Goal: Find specific page/section: Find specific page/section

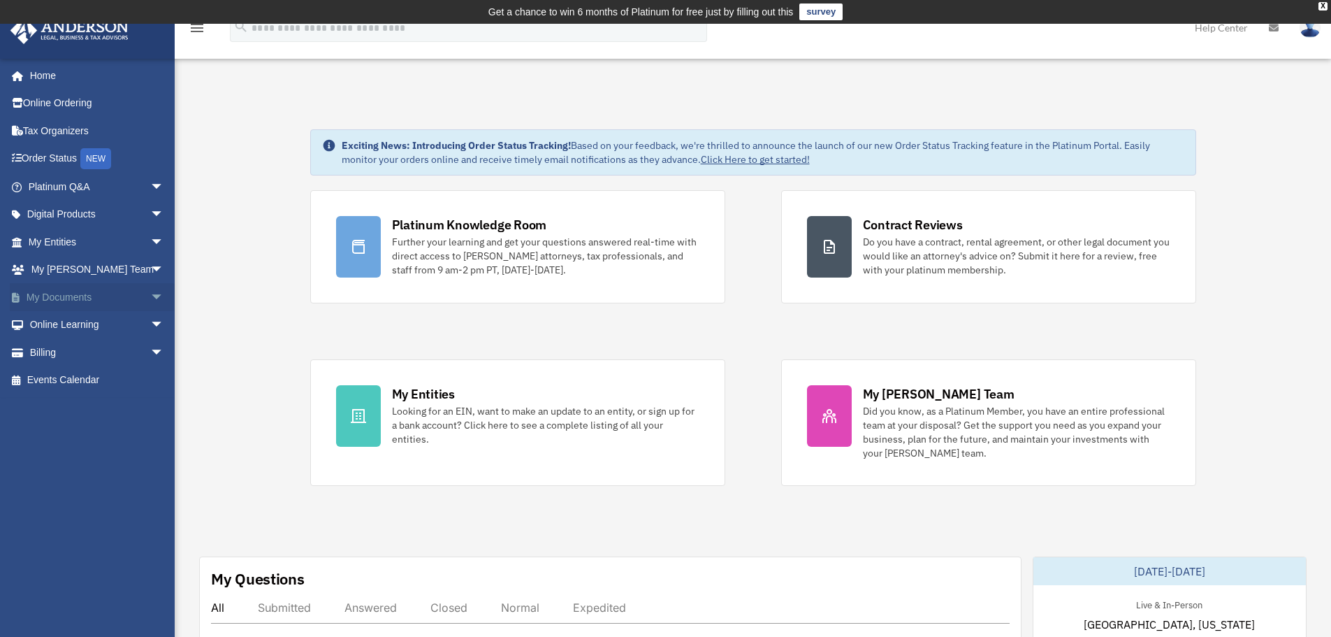
click at [99, 289] on link "My Documents arrow_drop_down" at bounding box center [97, 297] width 175 height 28
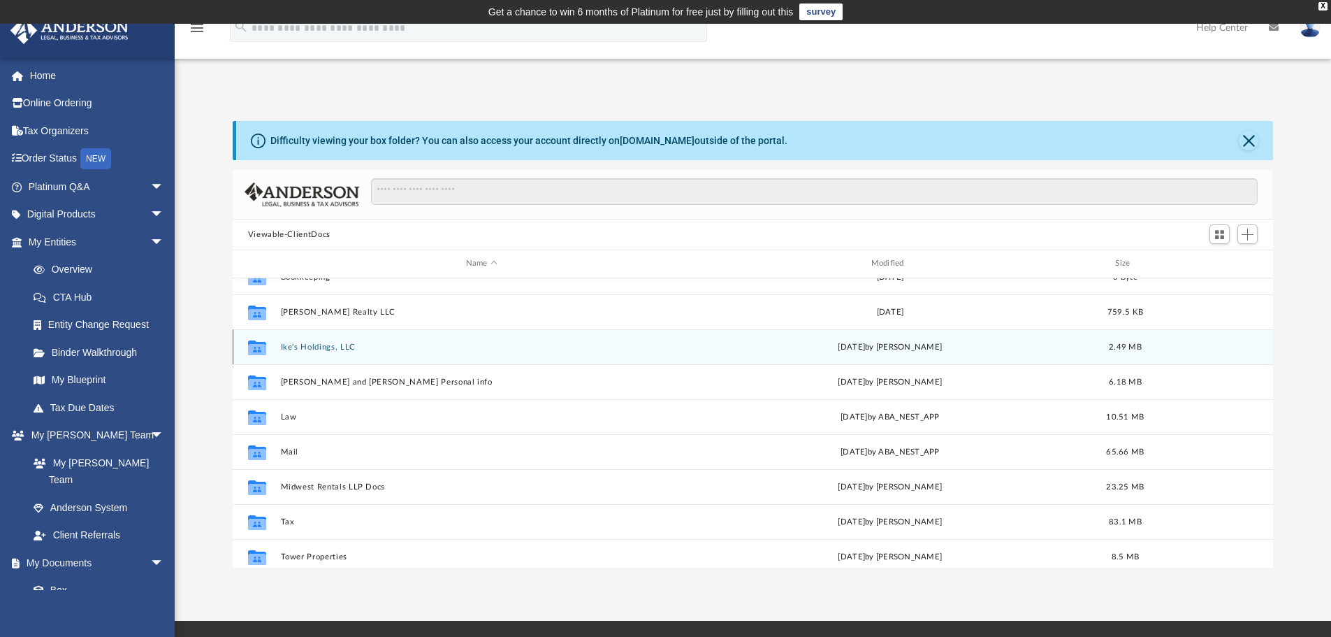
scroll to position [140, 0]
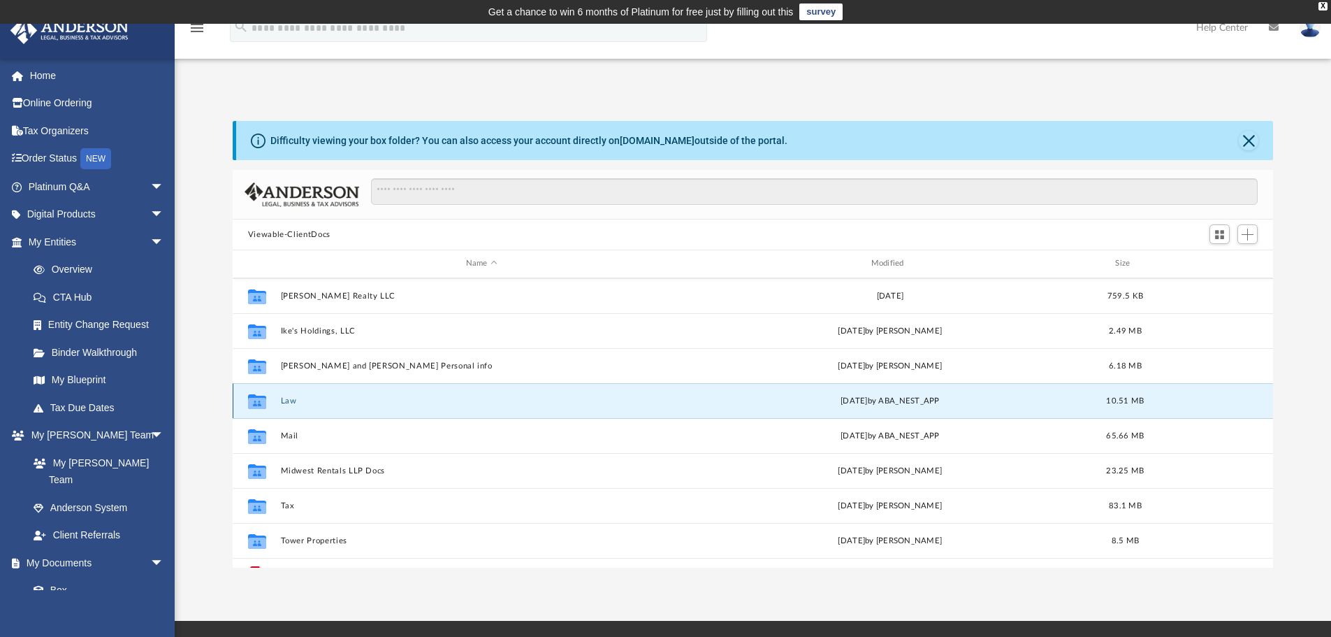
click at [293, 402] on button "Law" at bounding box center [481, 400] width 402 height 9
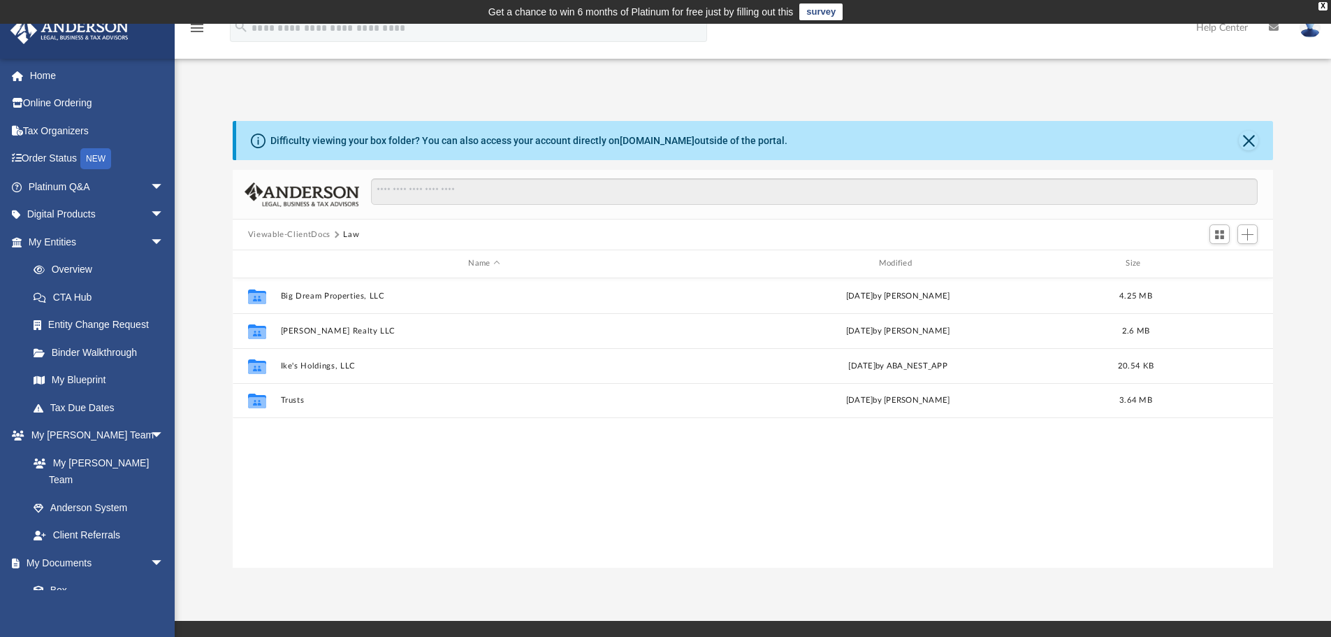
scroll to position [0, 0]
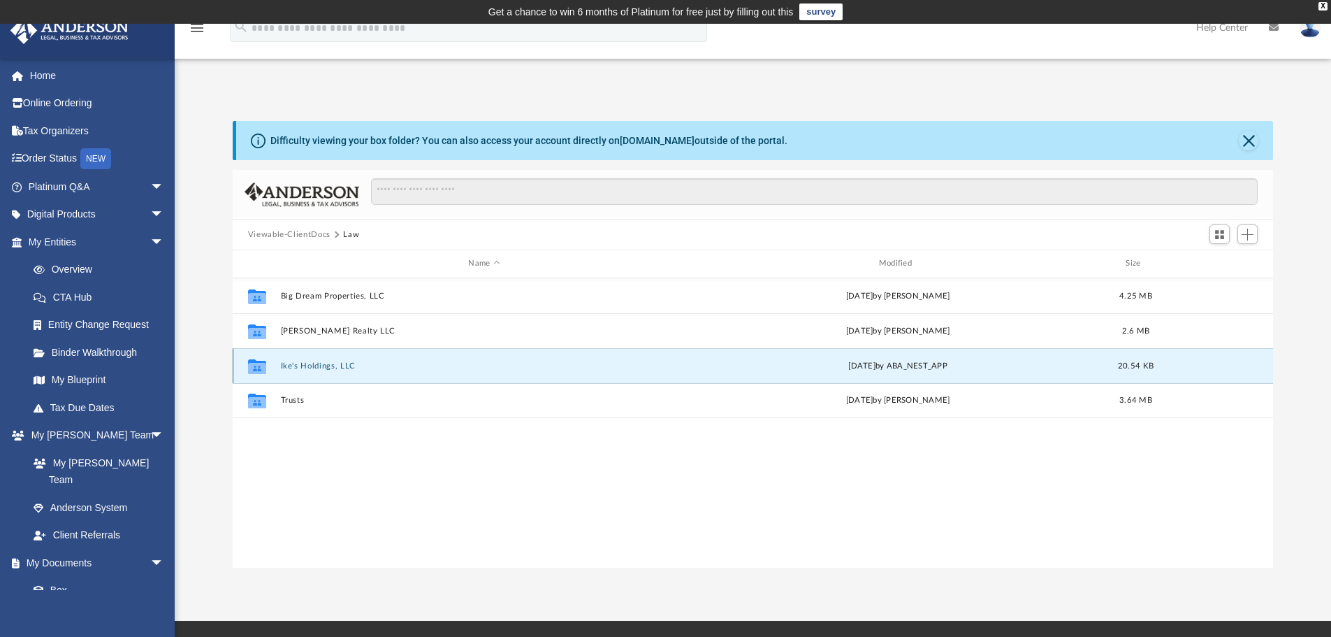
click at [319, 365] on button "Ike's Holdings, LLC" at bounding box center [483, 365] width 407 height 9
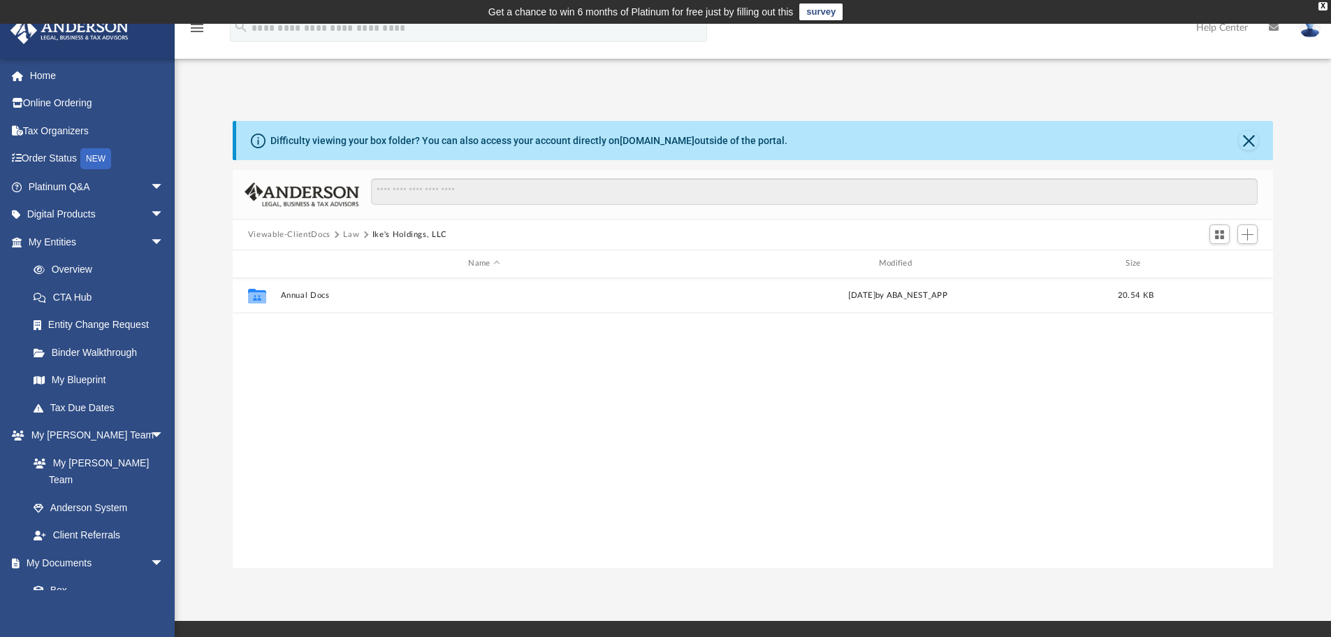
click at [286, 234] on button "Viewable-ClientDocs" at bounding box center [289, 234] width 82 height 13
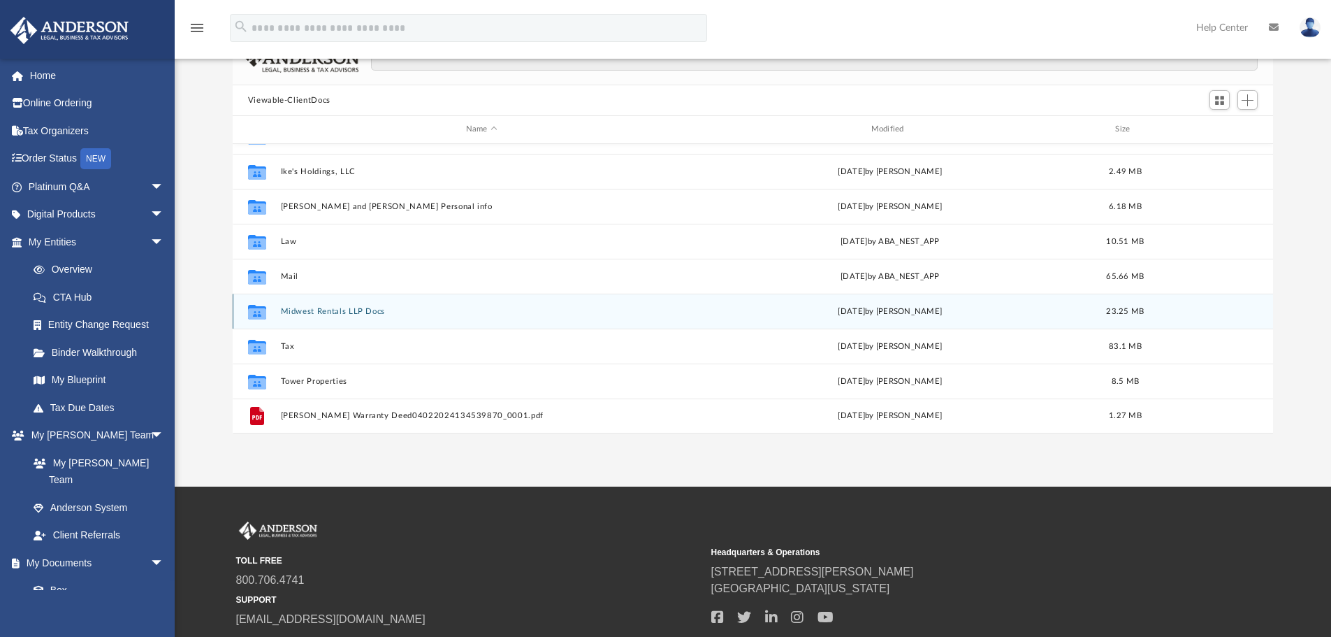
scroll to position [140, 0]
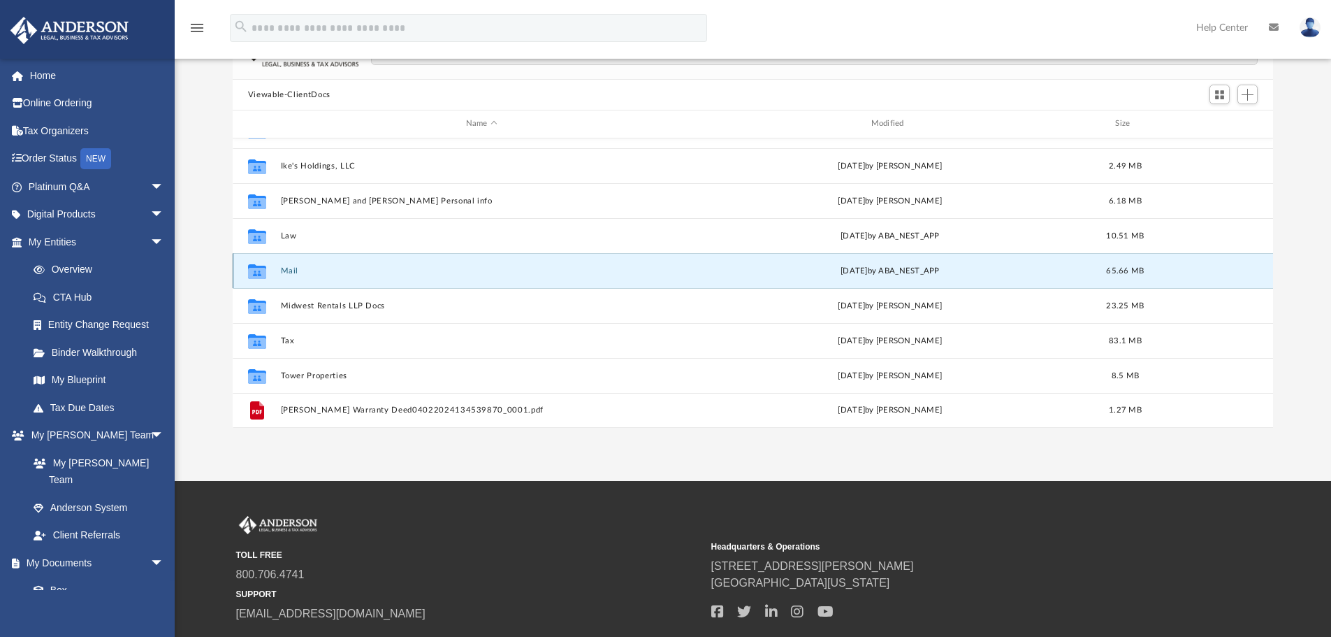
click at [289, 269] on button "Mail" at bounding box center [481, 270] width 402 height 9
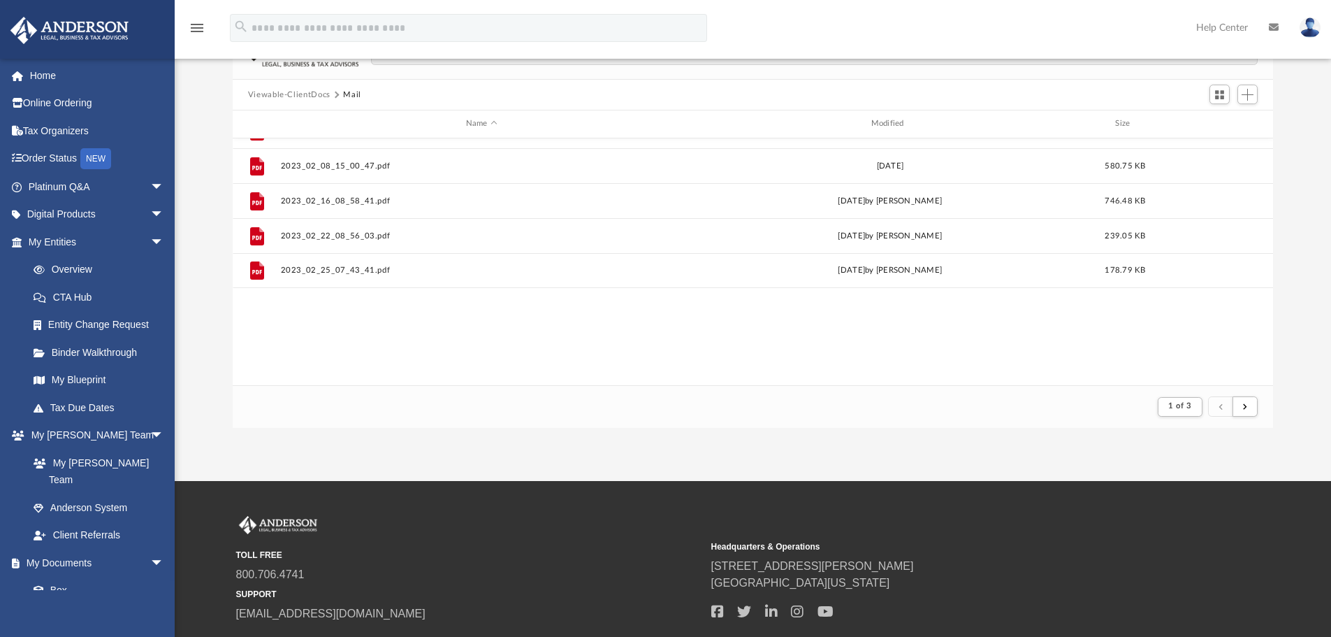
scroll to position [264, 1030]
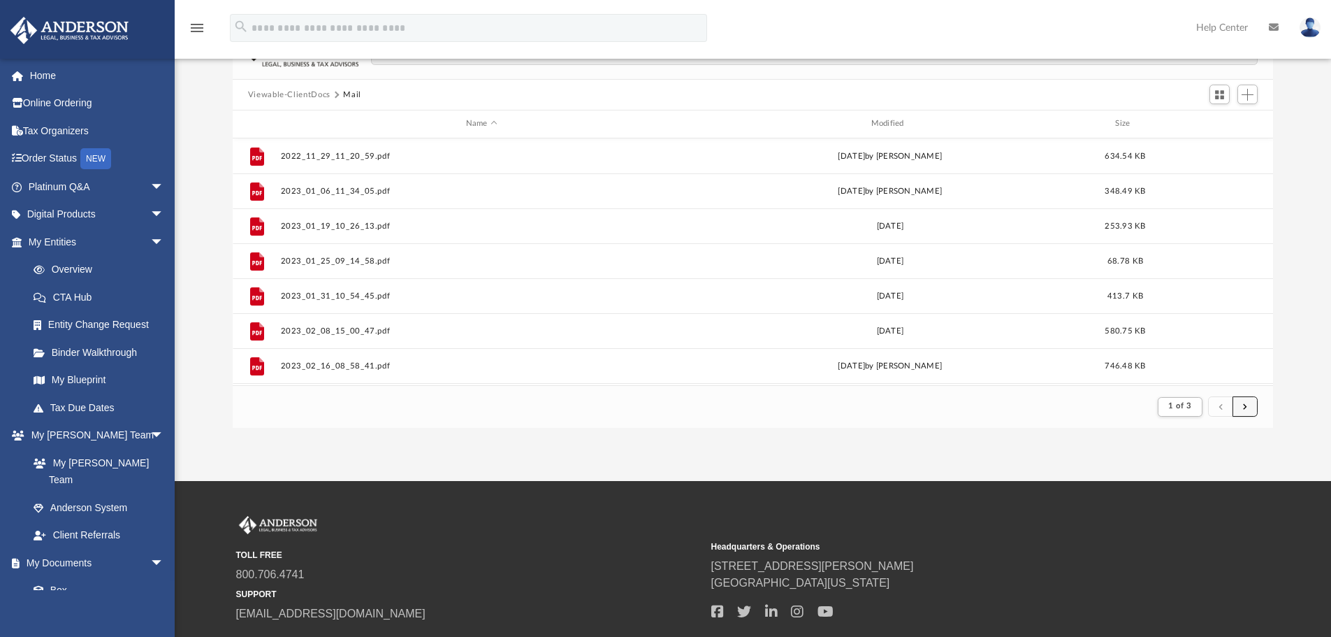
click at [1250, 414] on button "submit" at bounding box center [1245, 406] width 25 height 20
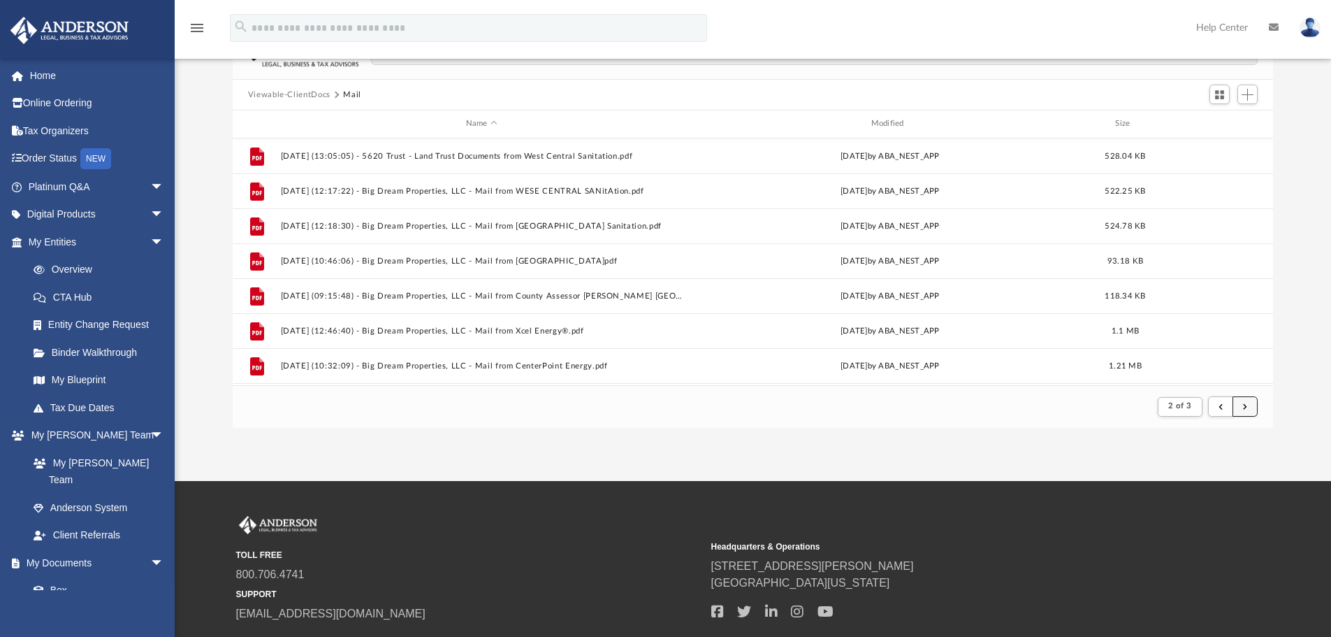
click at [1248, 409] on button "submit" at bounding box center [1245, 406] width 25 height 20
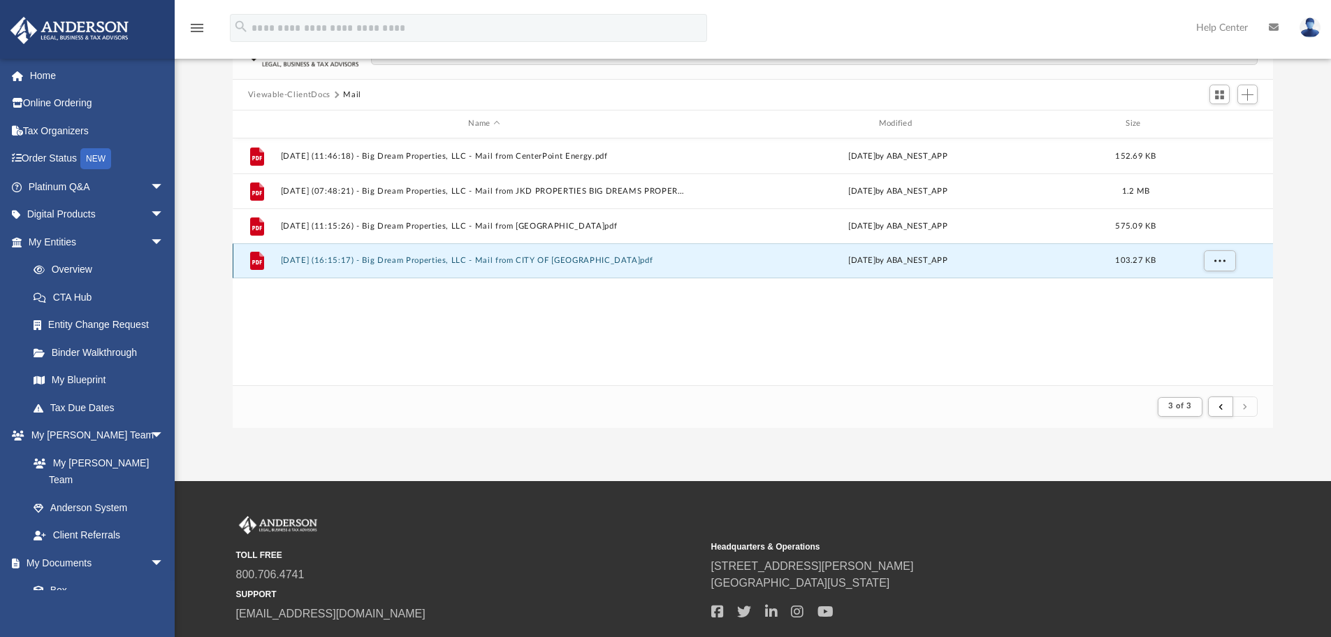
click at [537, 259] on button "[DATE] (16:15:17) - Big Dream Properties, LLC - Mail from CITY OF [GEOGRAPHIC_D…" at bounding box center [483, 260] width 407 height 9
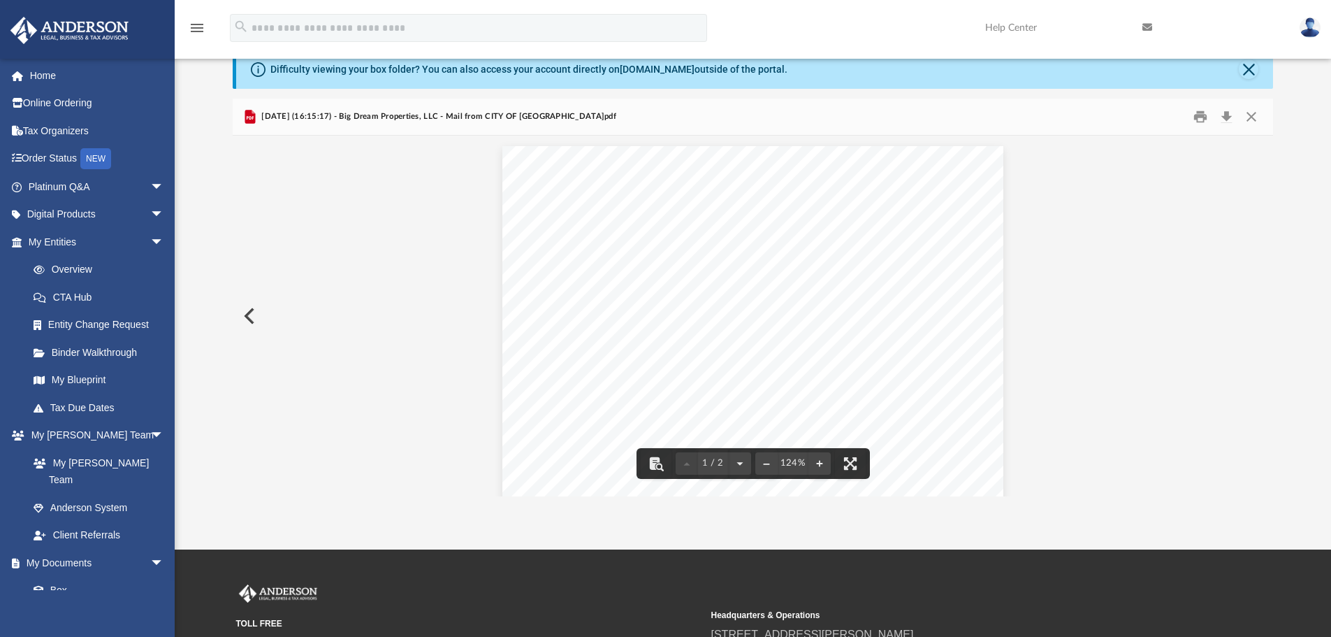
scroll to position [0, 0]
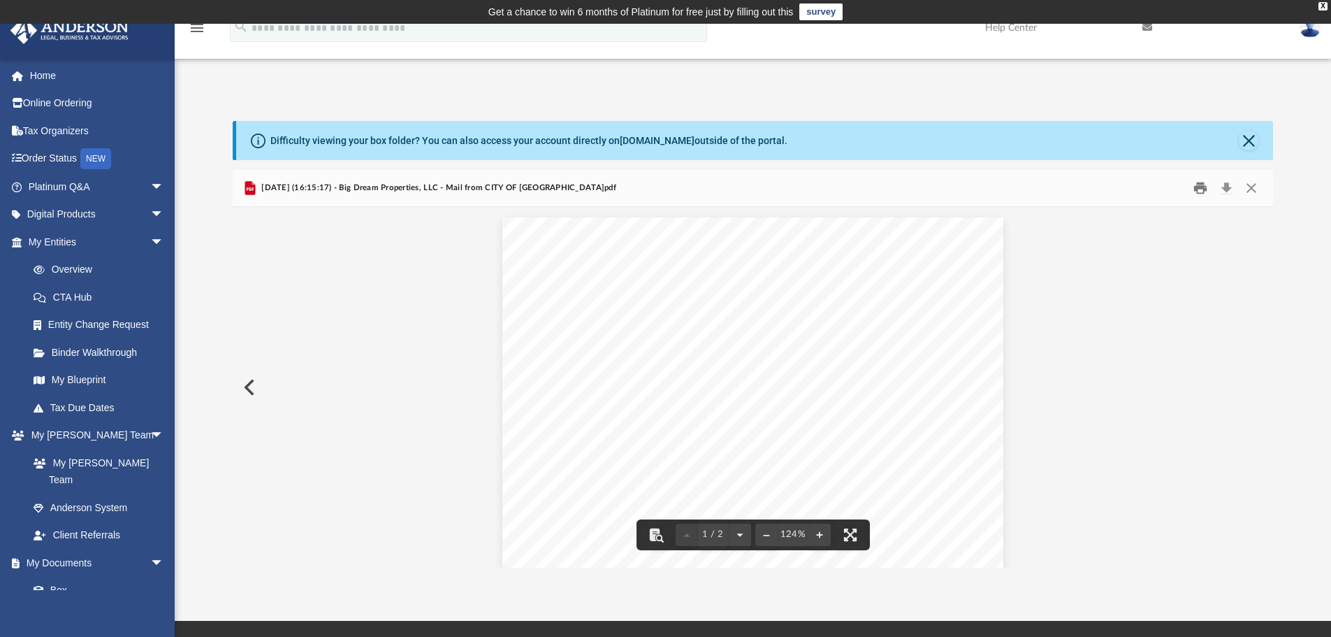
click at [1199, 186] on button "Print" at bounding box center [1200, 188] width 28 height 22
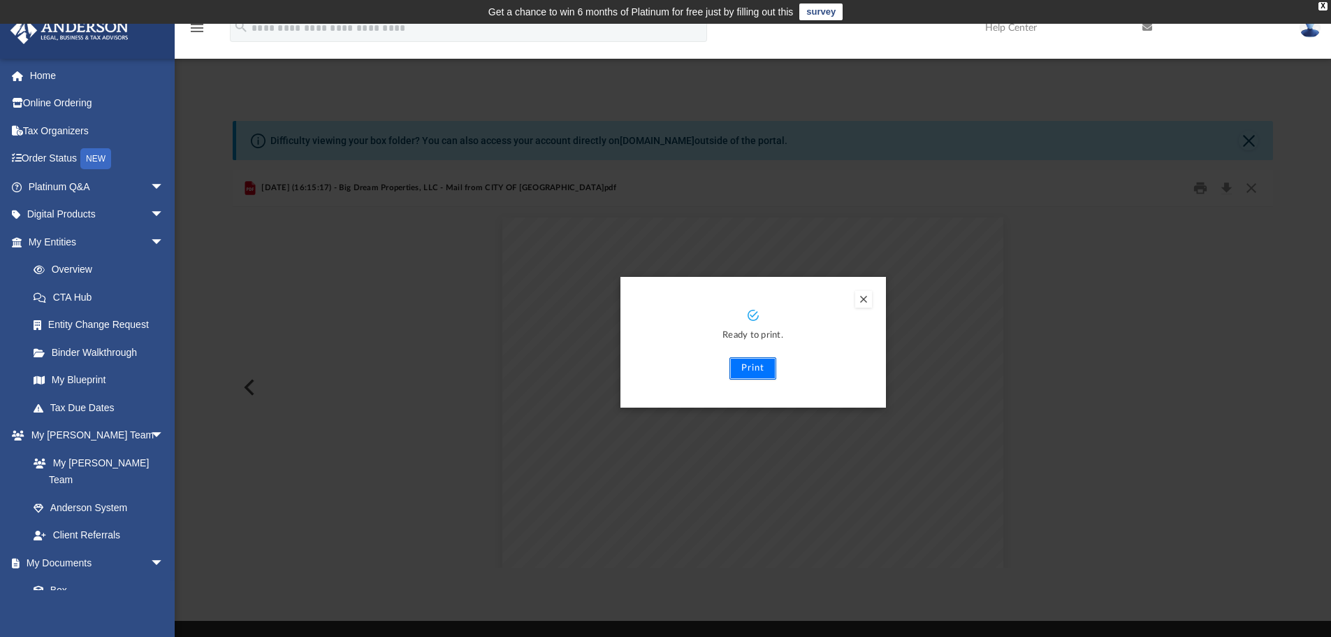
click at [770, 374] on button "Print" at bounding box center [752, 368] width 47 height 22
